Goal: Task Accomplishment & Management: Manage account settings

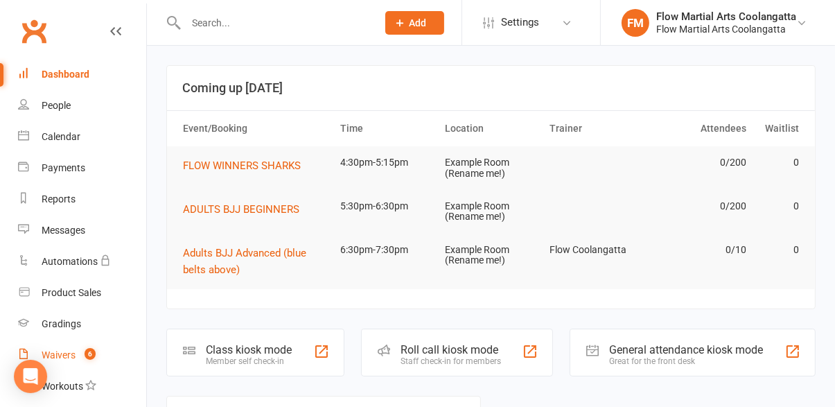
click at [77, 356] on link "Waivers 6" at bounding box center [82, 355] width 128 height 31
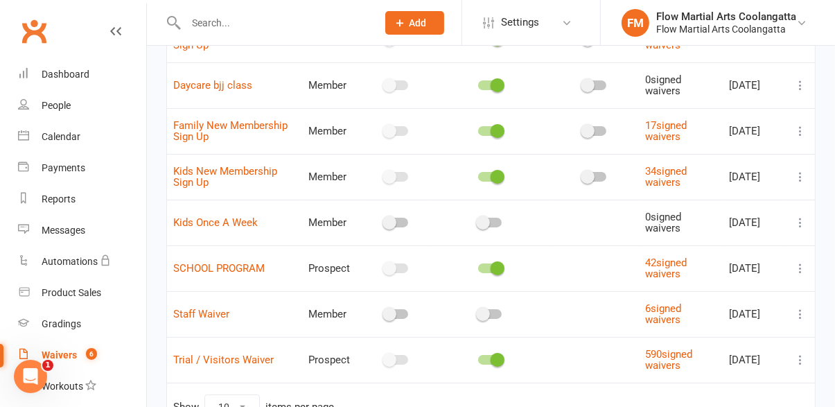
scroll to position [224, 0]
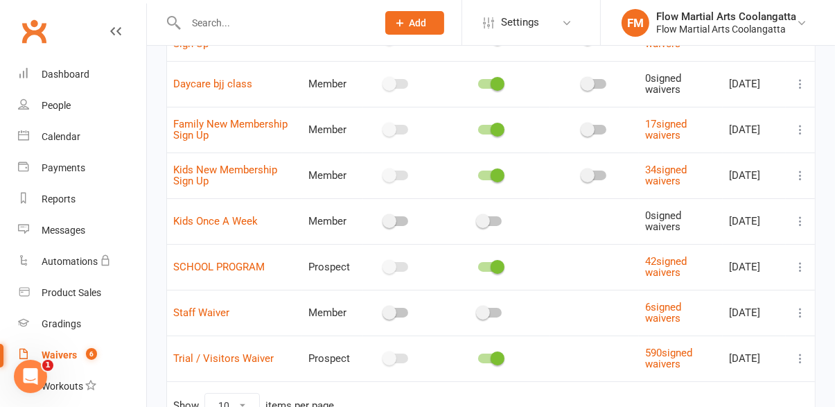
click at [803, 361] on icon at bounding box center [801, 358] width 14 height 14
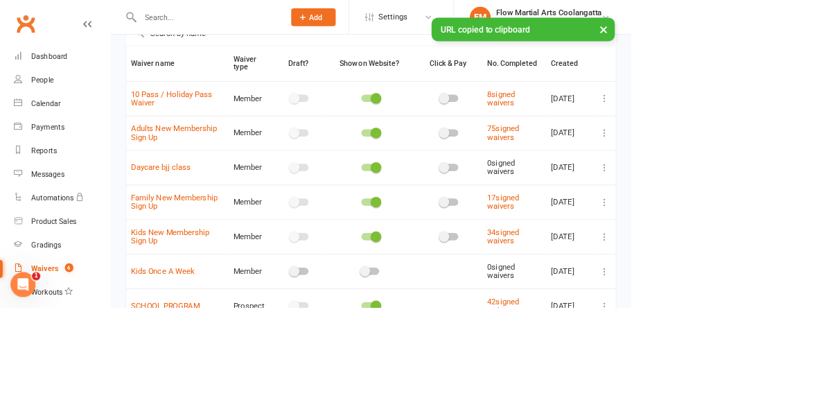
scroll to position [0, 0]
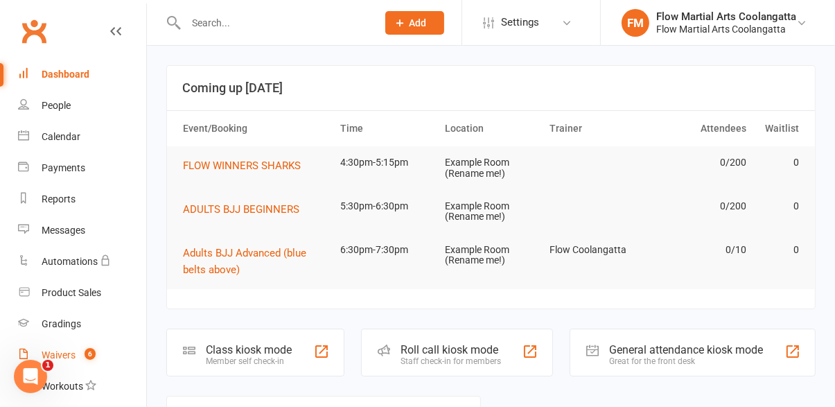
click at [99, 353] on link "Waivers 6" at bounding box center [82, 355] width 128 height 31
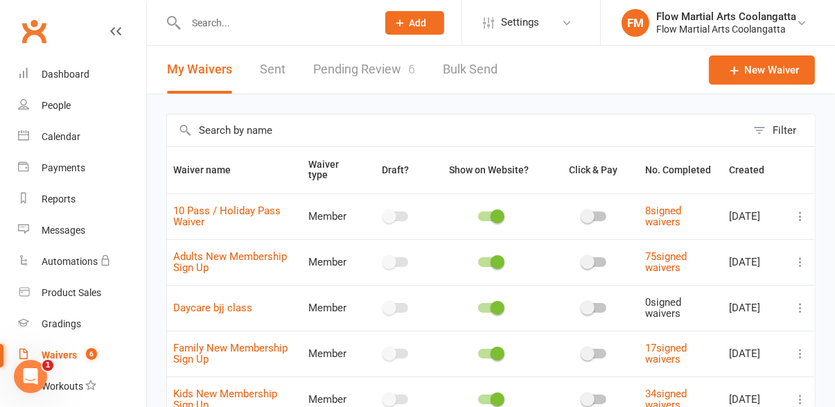
click at [371, 67] on link "Pending Review 6" at bounding box center [364, 70] width 102 height 48
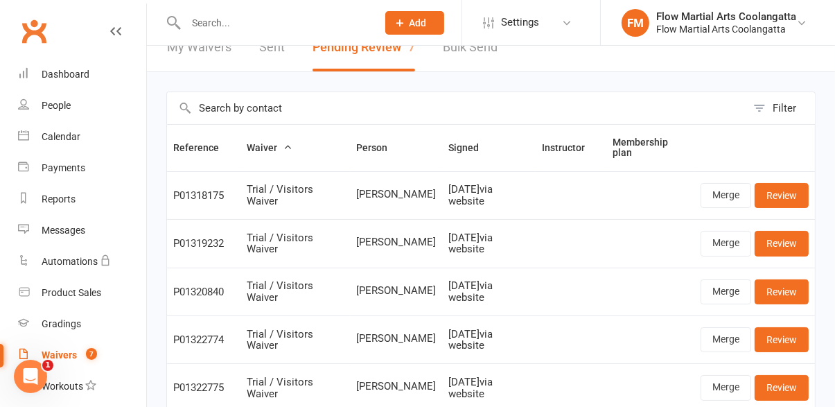
scroll to position [168, 0]
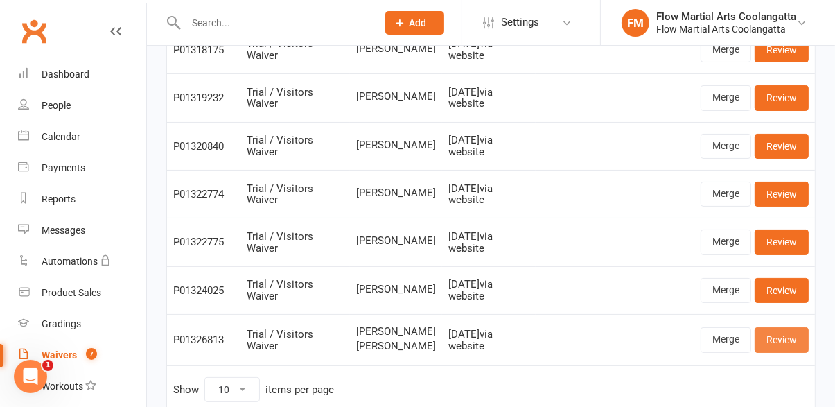
click at [786, 342] on link "Review" at bounding box center [782, 339] width 54 height 25
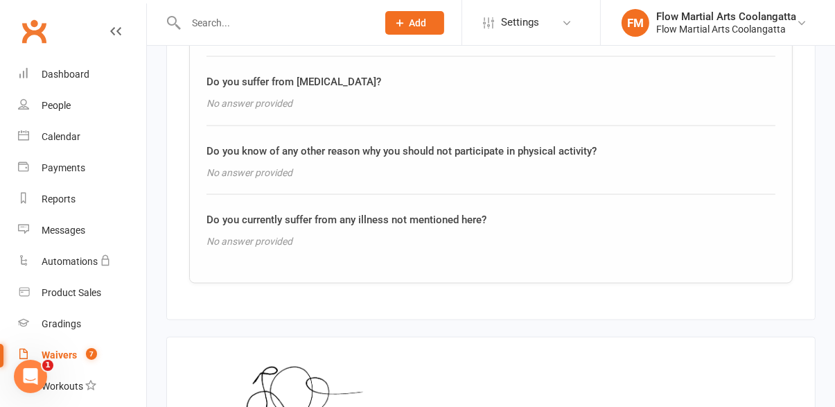
scroll to position [1954, 0]
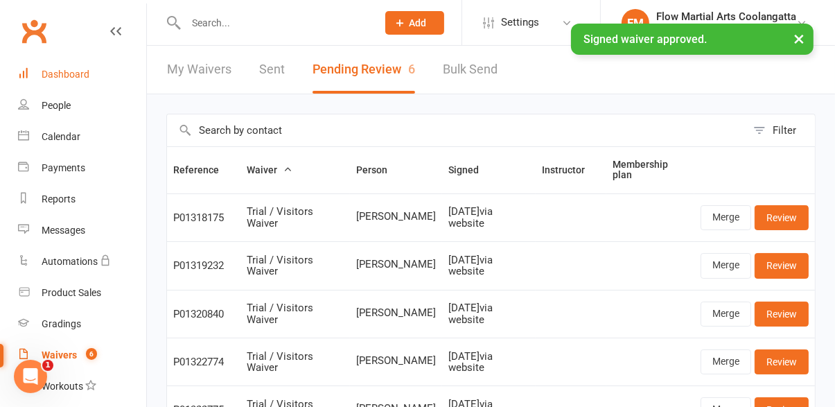
click at [80, 84] on link "Dashboard" at bounding box center [82, 74] width 128 height 31
